Goal: Register for event/course

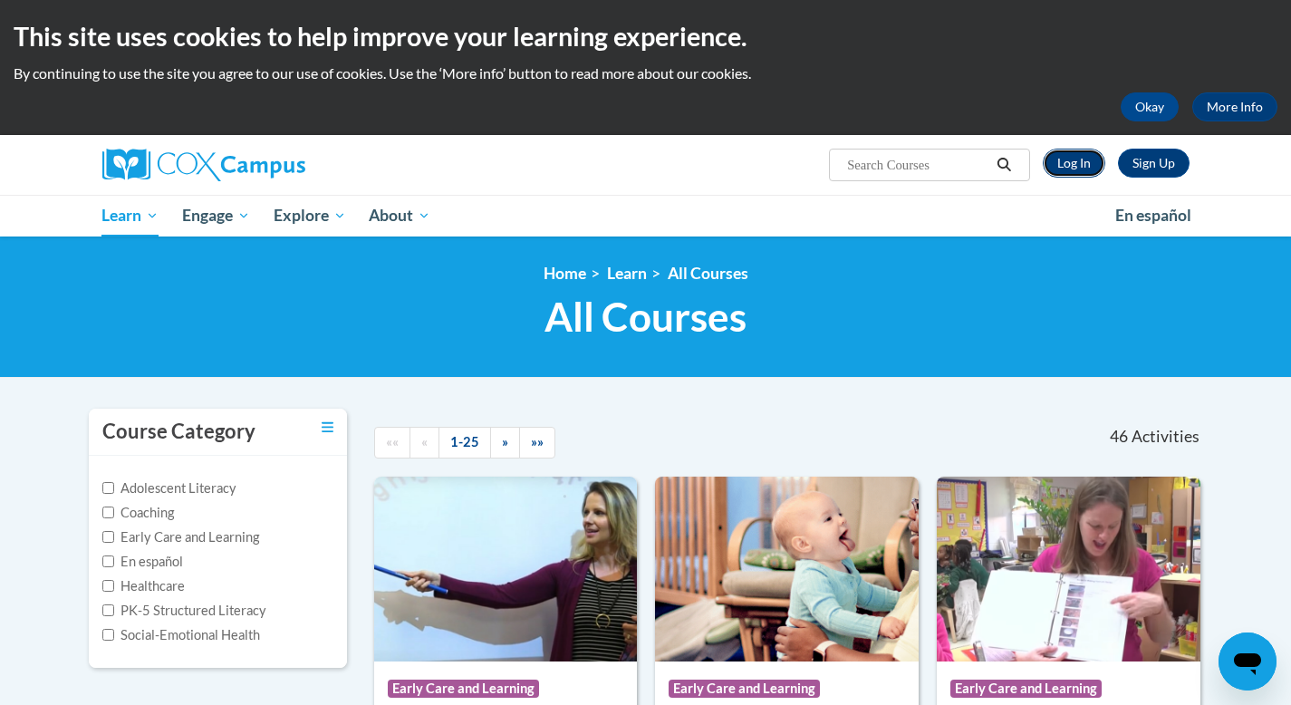
click at [1070, 161] on link "Log In" at bounding box center [1073, 163] width 62 height 29
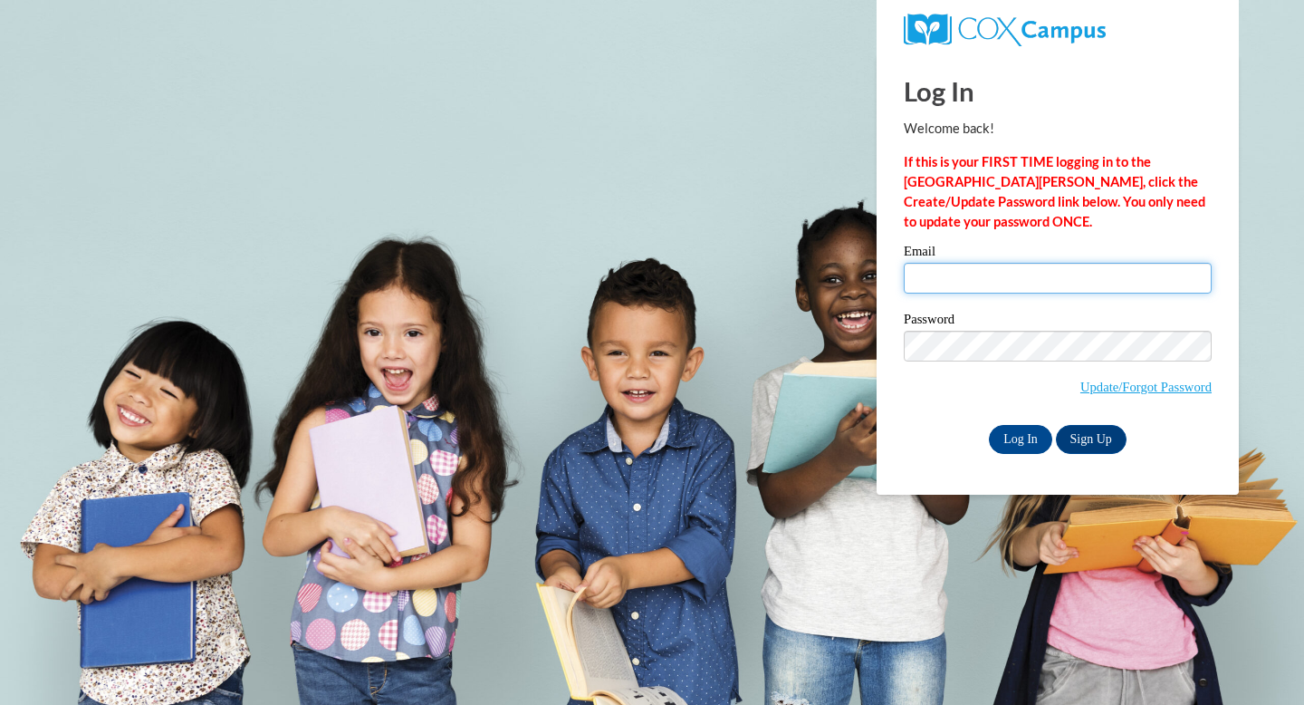
click at [945, 280] on input "Email" at bounding box center [1058, 278] width 308 height 31
type input "chloe.e.harding@gmail.com"
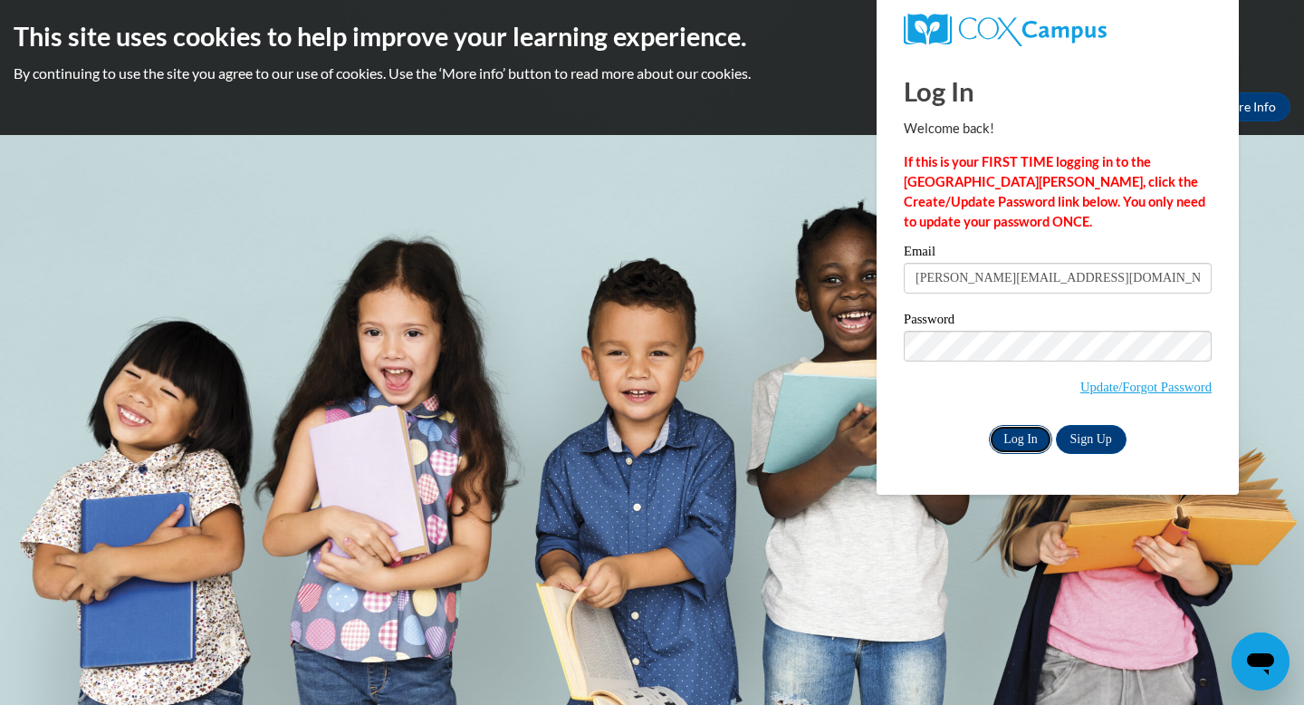
click at [1013, 433] on input "Log In" at bounding box center [1020, 439] width 63 height 29
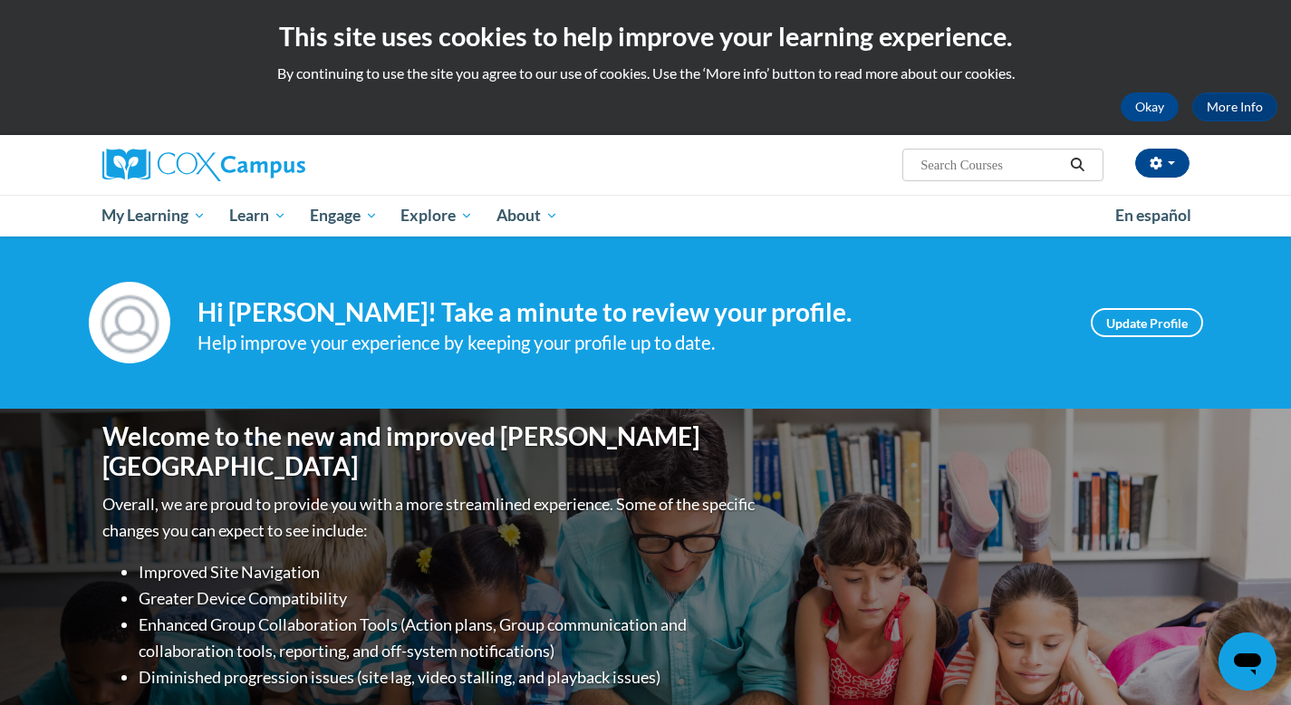
click at [916, 159] on span "Search Search..." at bounding box center [1002, 165] width 200 height 33
click at [940, 164] on input "Search..." at bounding box center [990, 165] width 145 height 22
type input "Systematic and Explicit Phonics Instruction"
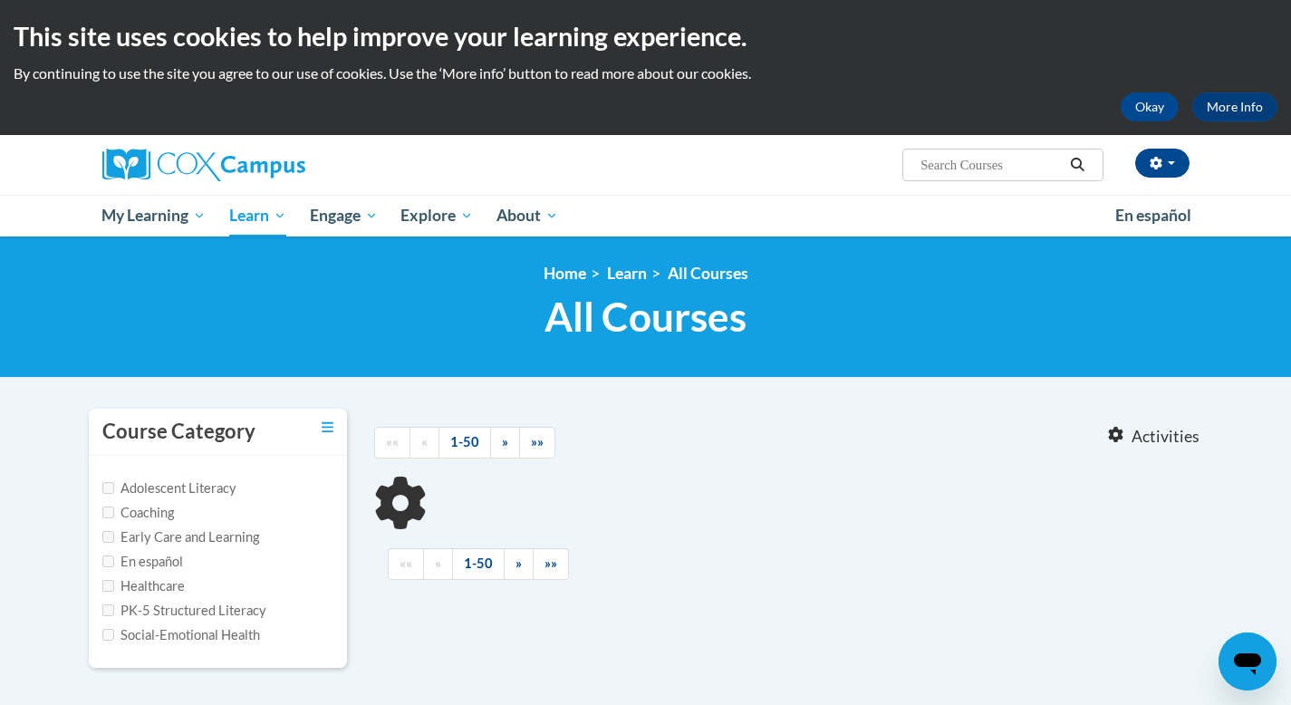
type input "Systematic and Explicit Phonics Instruction"
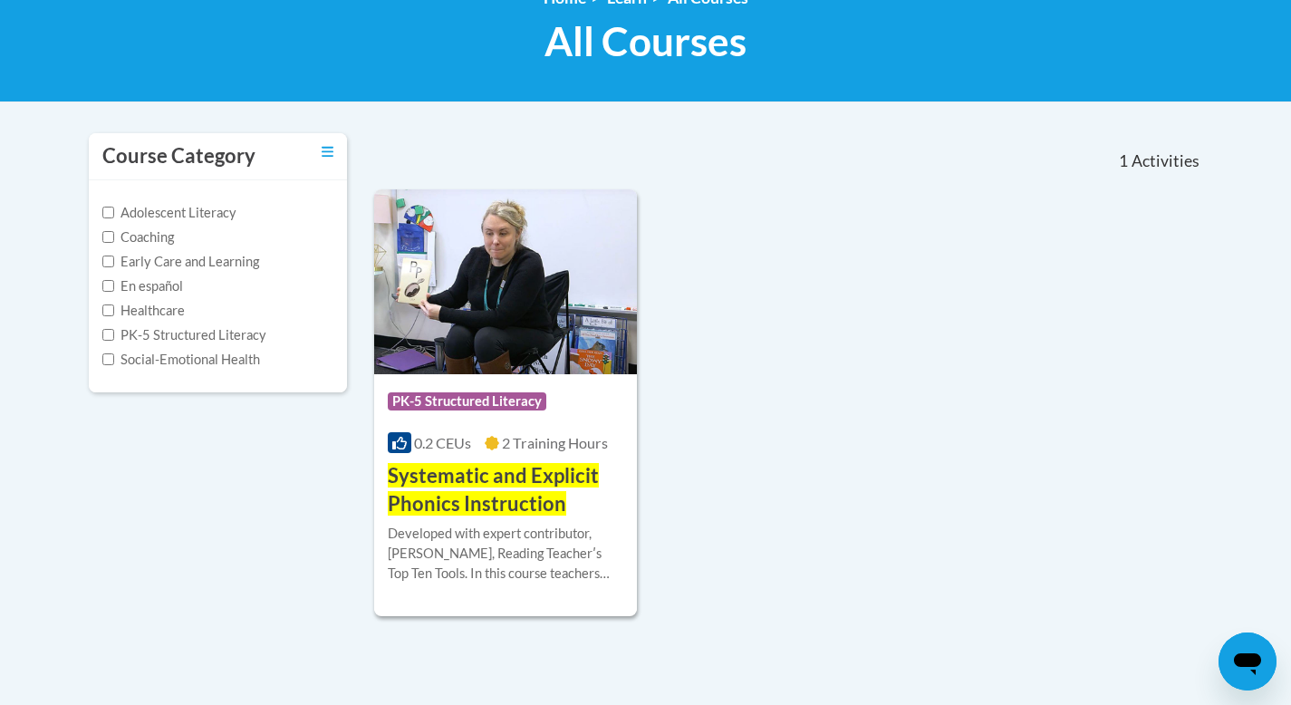
scroll to position [270, 0]
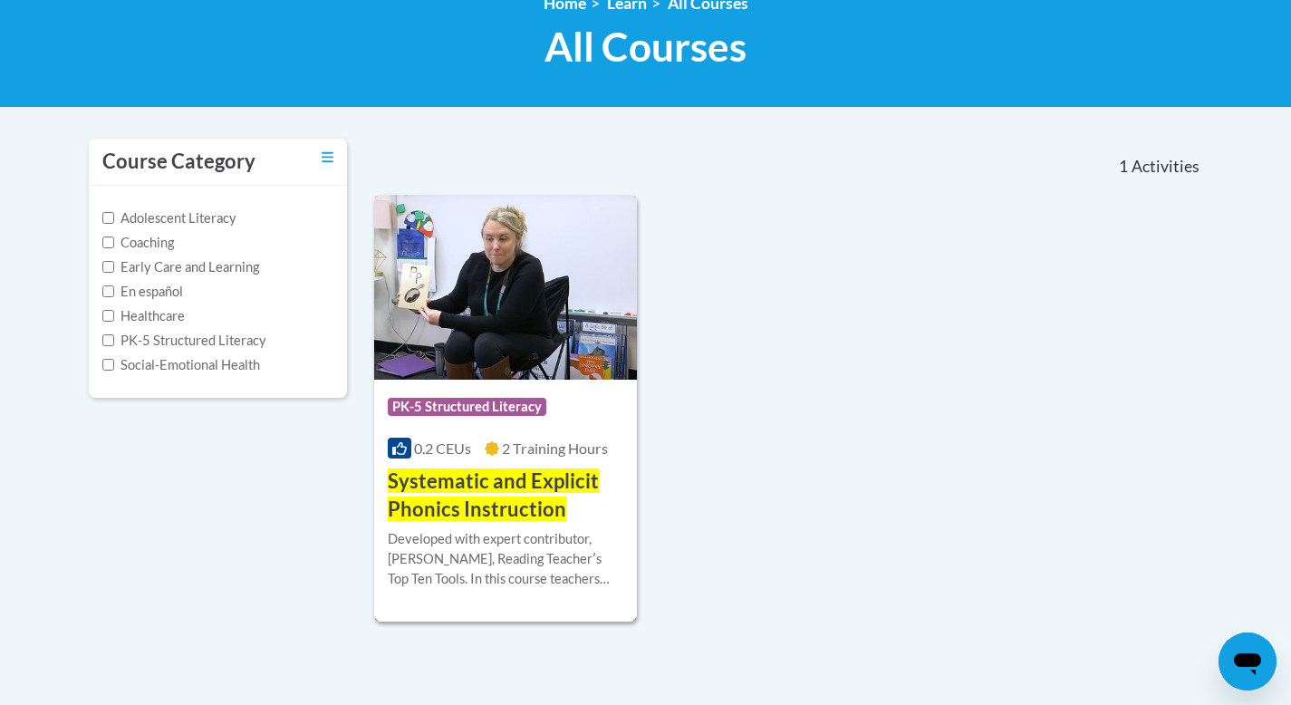
click at [522, 338] on img at bounding box center [506, 287] width 264 height 185
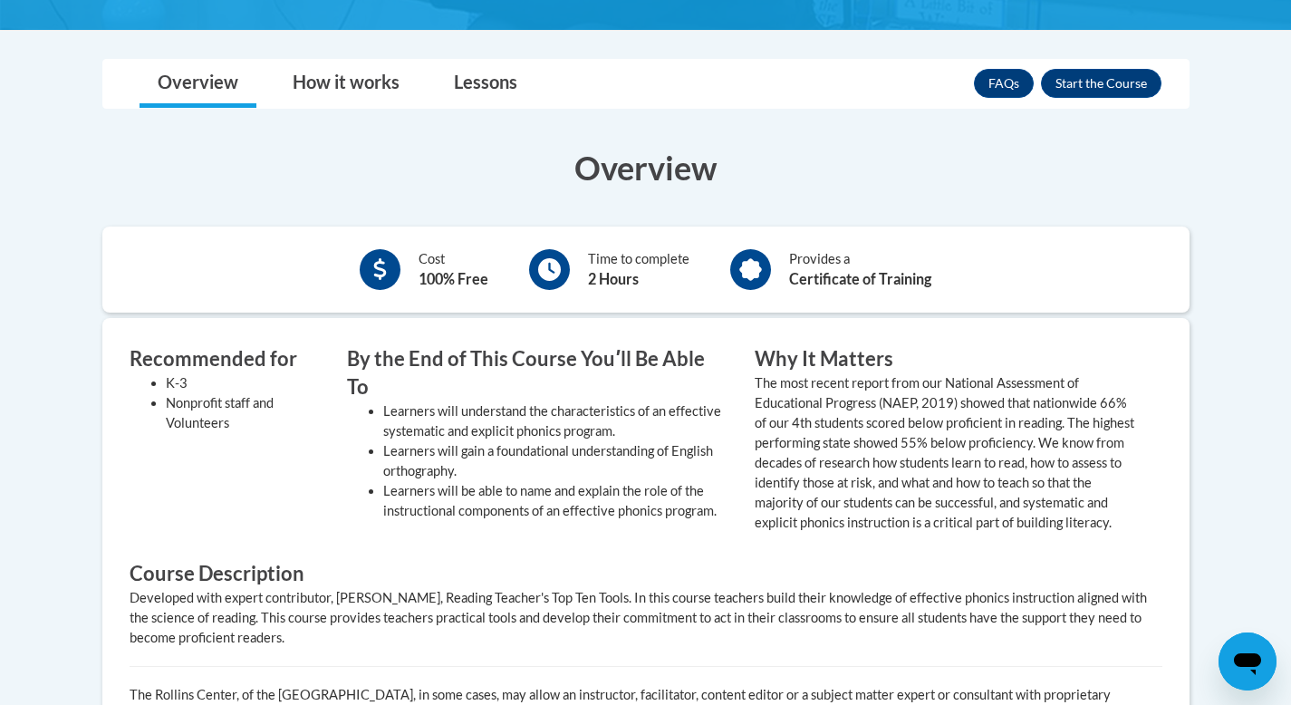
scroll to position [403, 0]
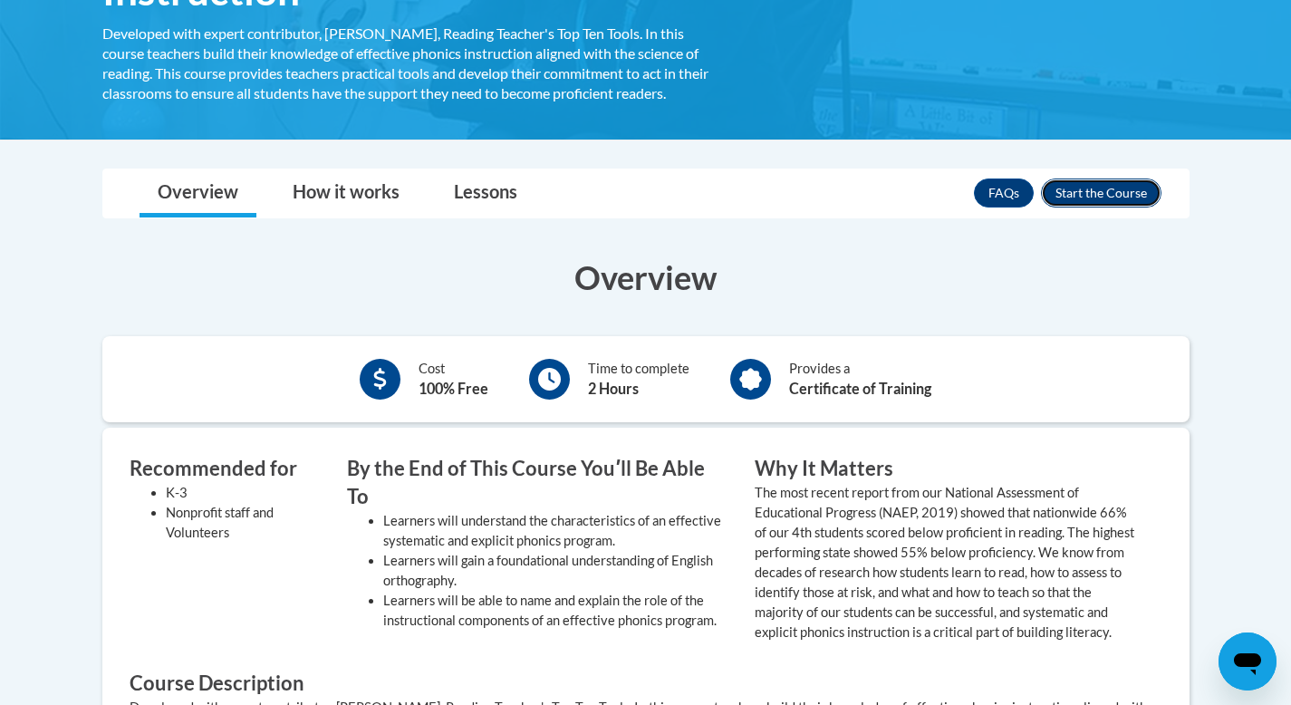
click at [1106, 189] on button "Enroll" at bounding box center [1101, 192] width 120 height 29
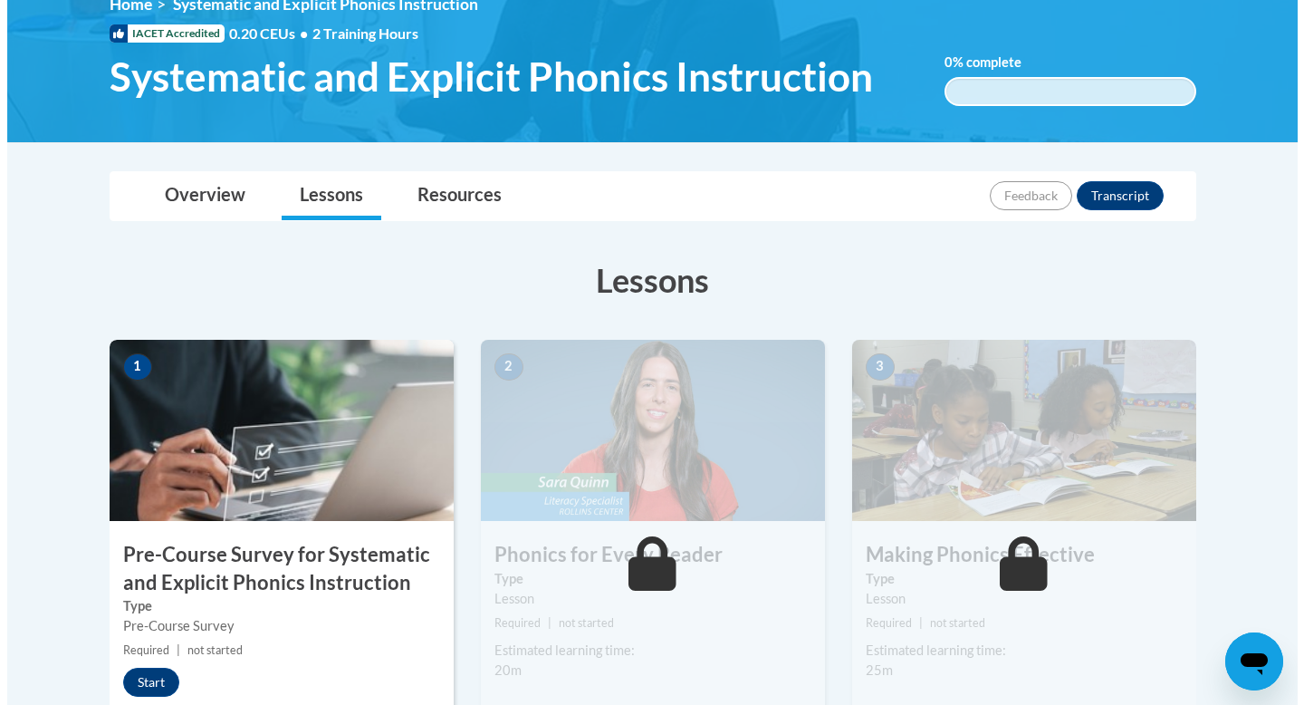
scroll to position [304, 0]
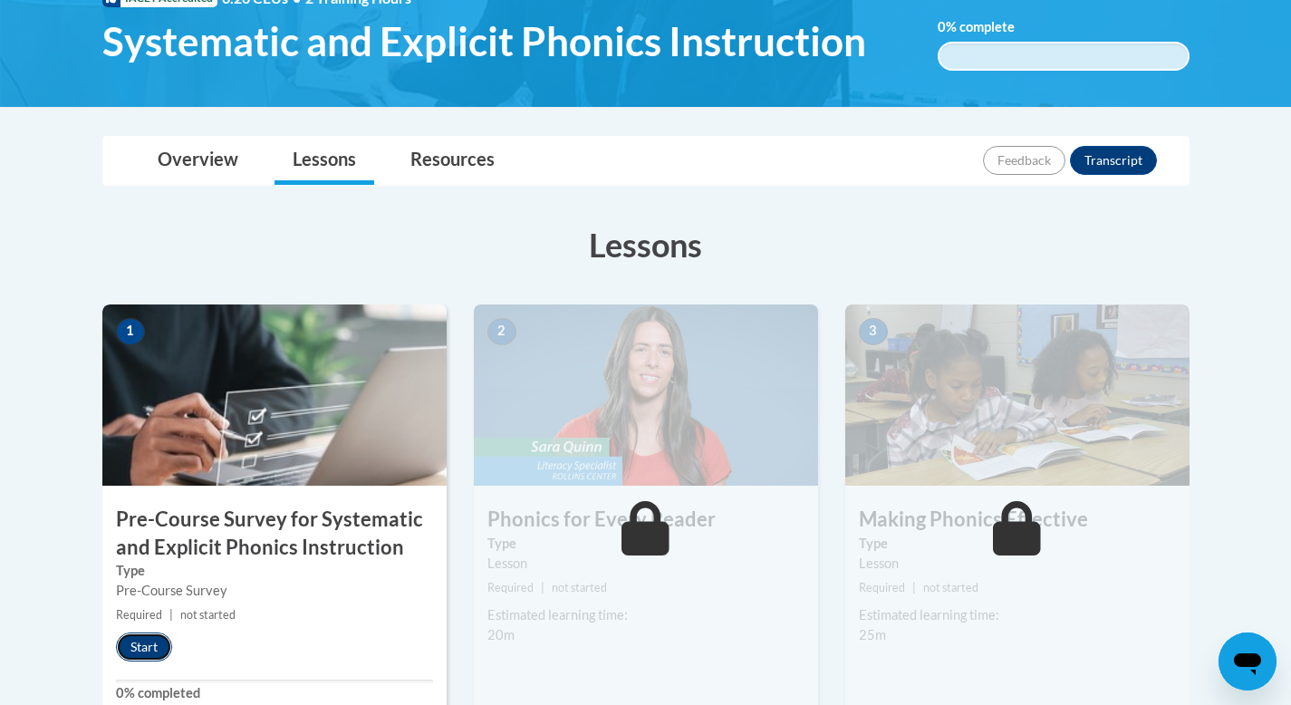
click at [159, 640] on button "Start" at bounding box center [144, 646] width 56 height 29
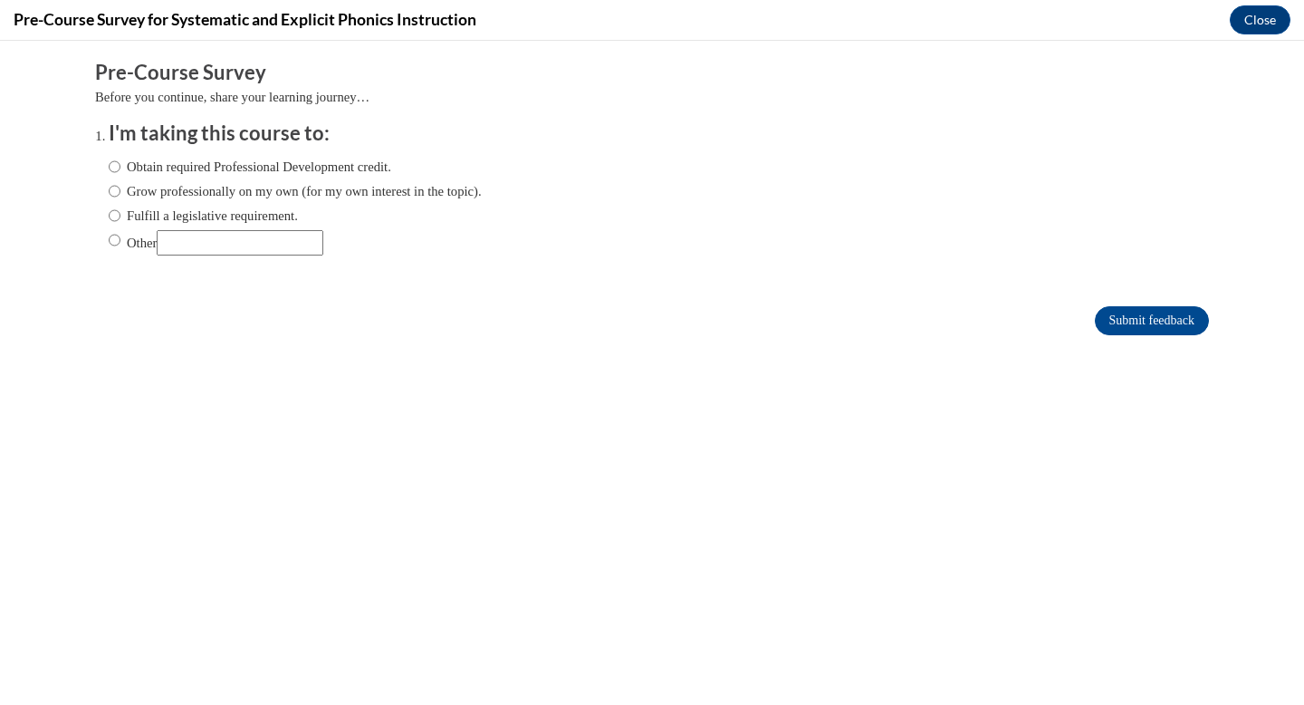
scroll to position [0, 0]
click at [109, 240] on input "Other" at bounding box center [115, 240] width 12 height 20
radio input "true"
click at [165, 235] on input "Other" at bounding box center [240, 242] width 167 height 25
type input "For school"
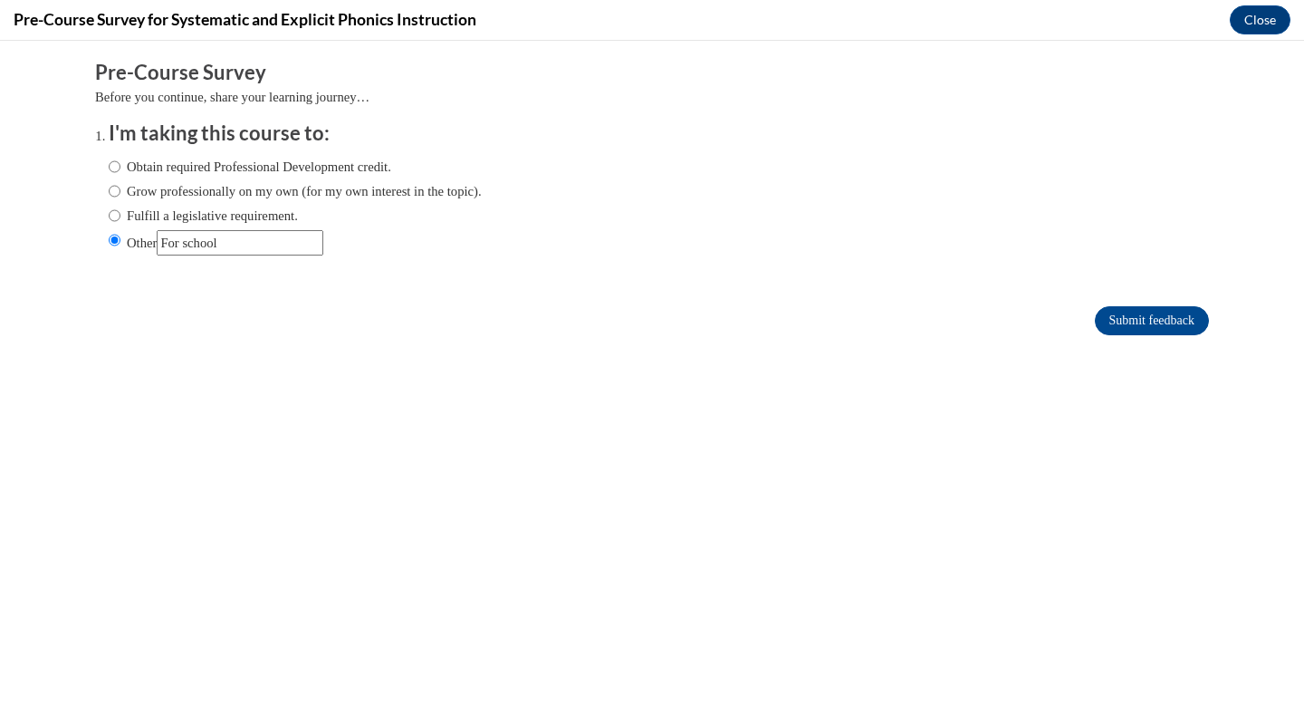
click at [1095, 306] on input "Submit feedback" at bounding box center [1152, 320] width 114 height 29
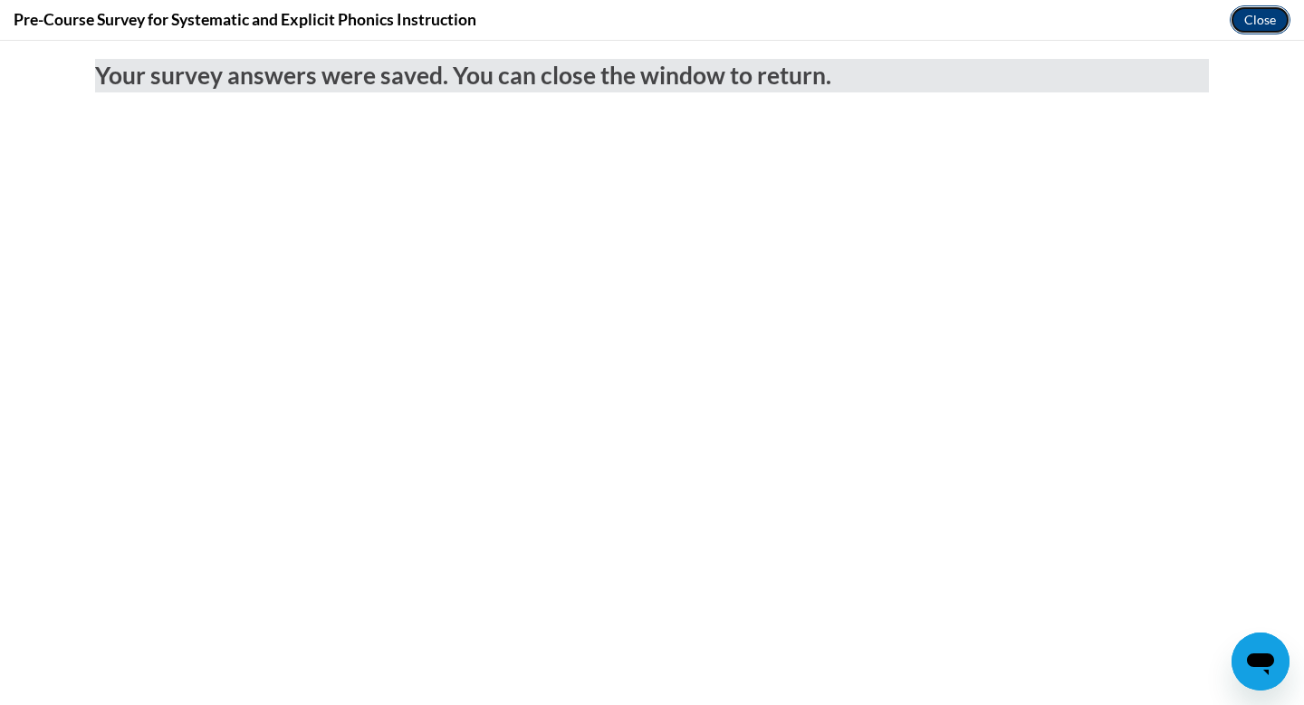
click at [1263, 14] on button "Close" at bounding box center [1260, 19] width 61 height 29
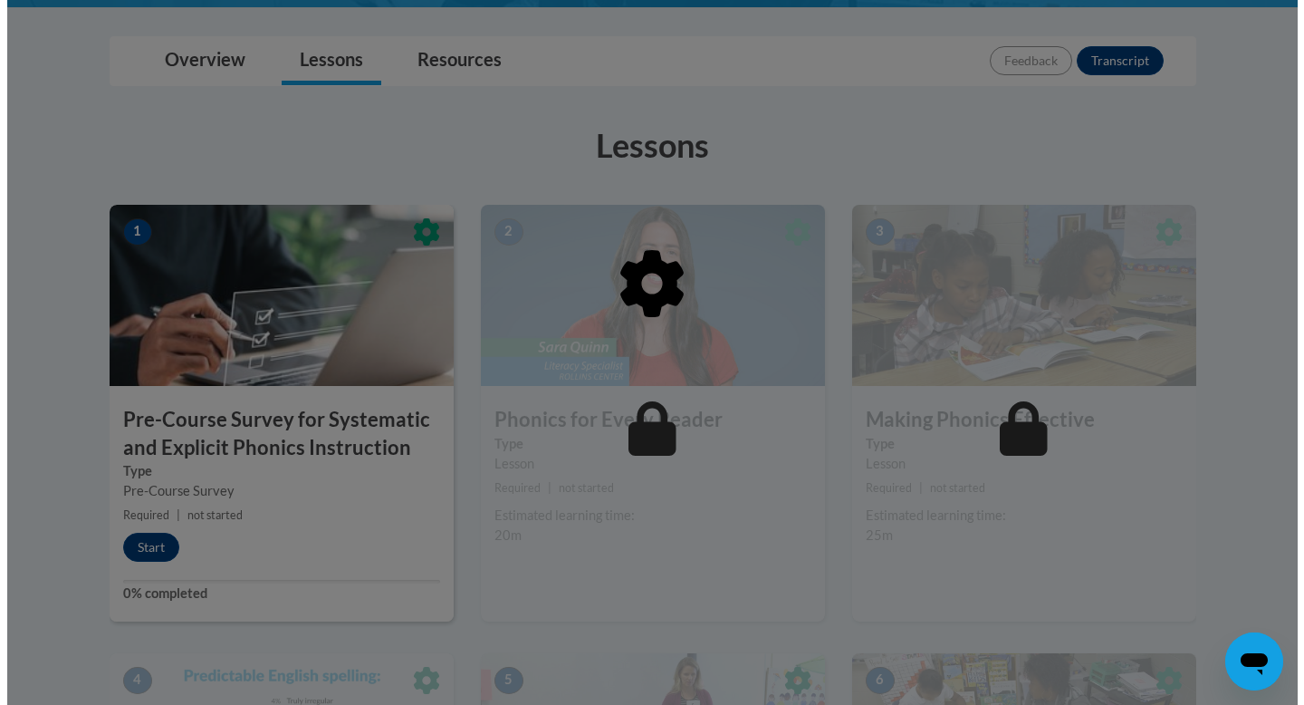
scroll to position [427, 0]
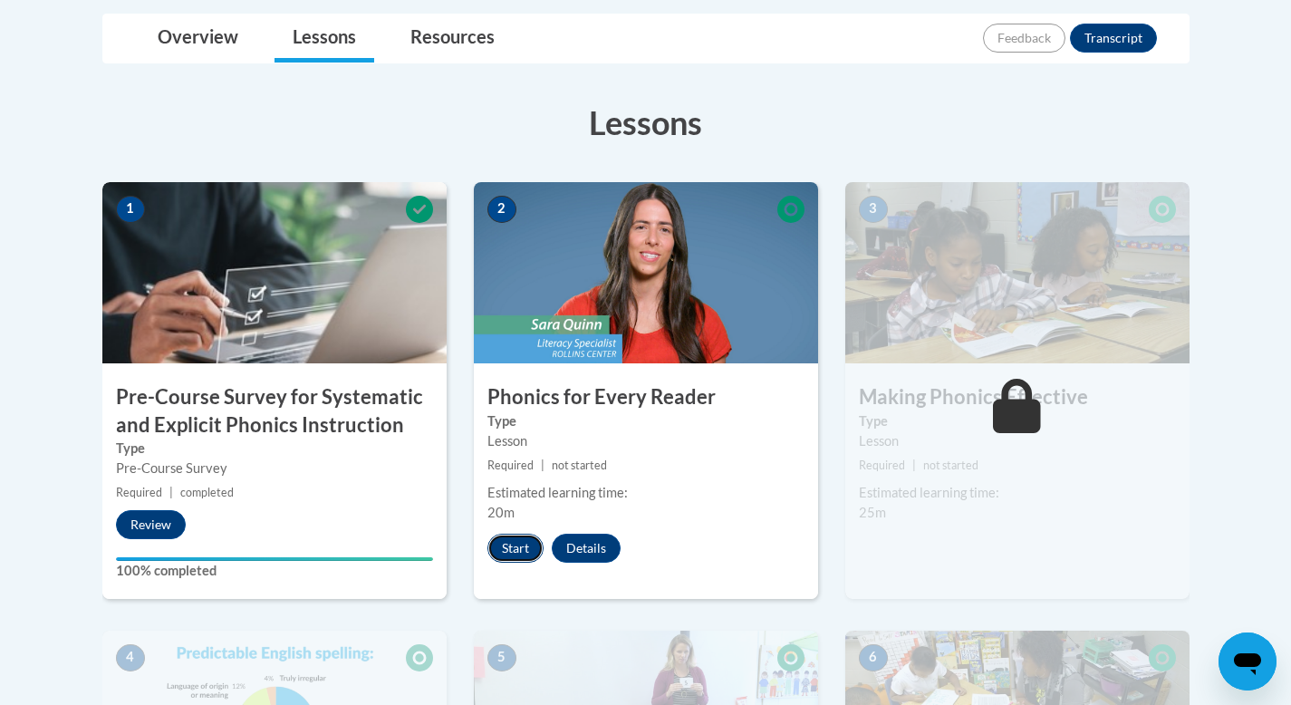
click at [532, 541] on button "Start" at bounding box center [515, 547] width 56 height 29
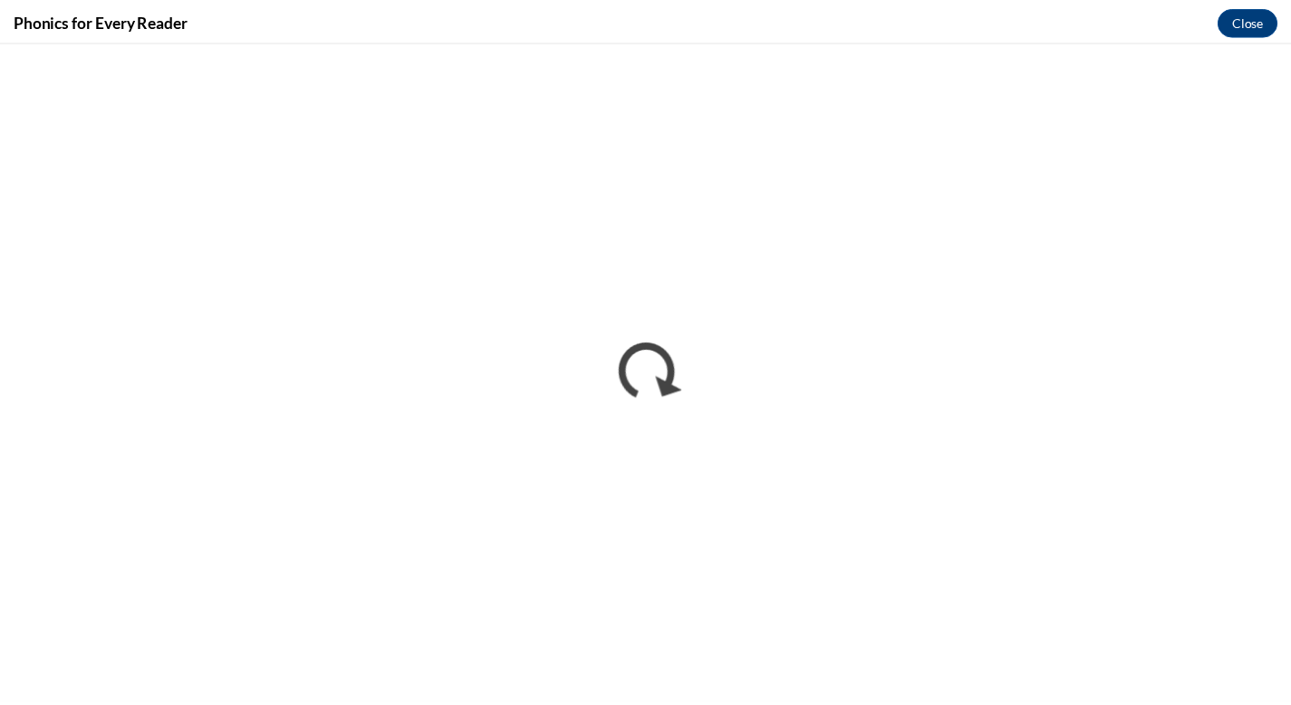
scroll to position [0, 0]
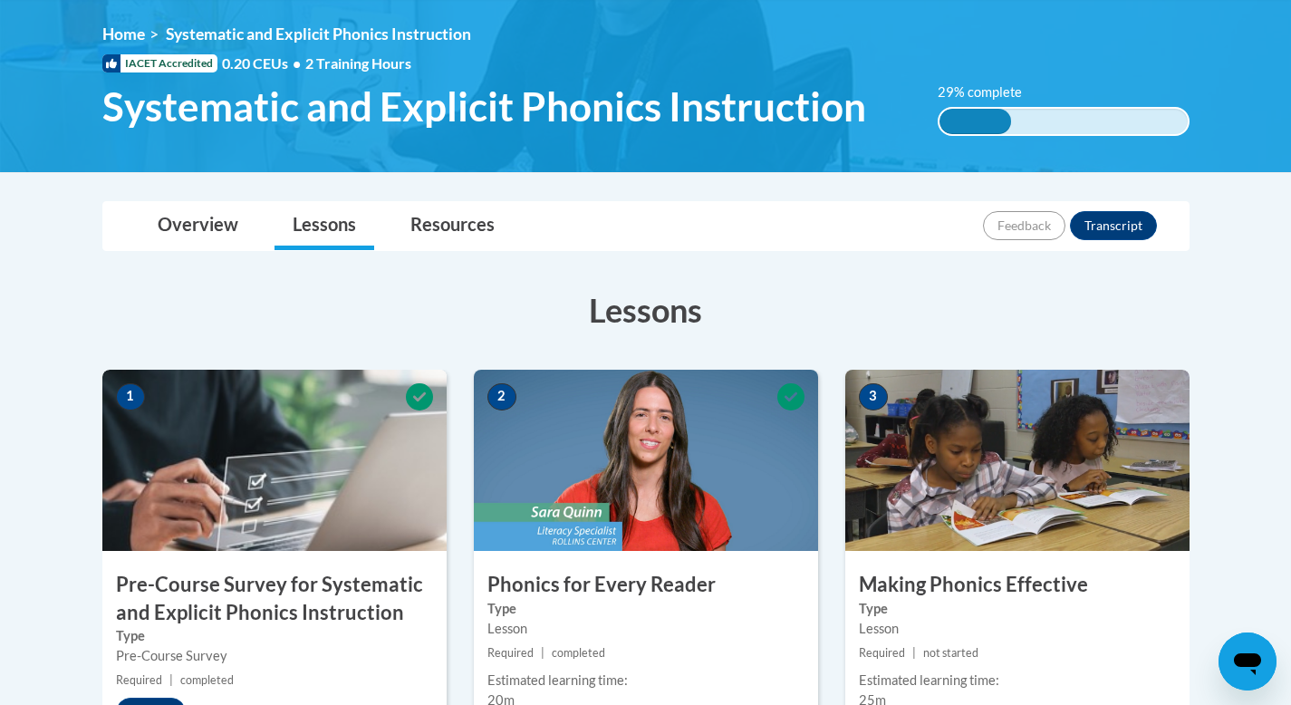
scroll to position [283, 0]
